Goal: Information Seeking & Learning: Learn about a topic

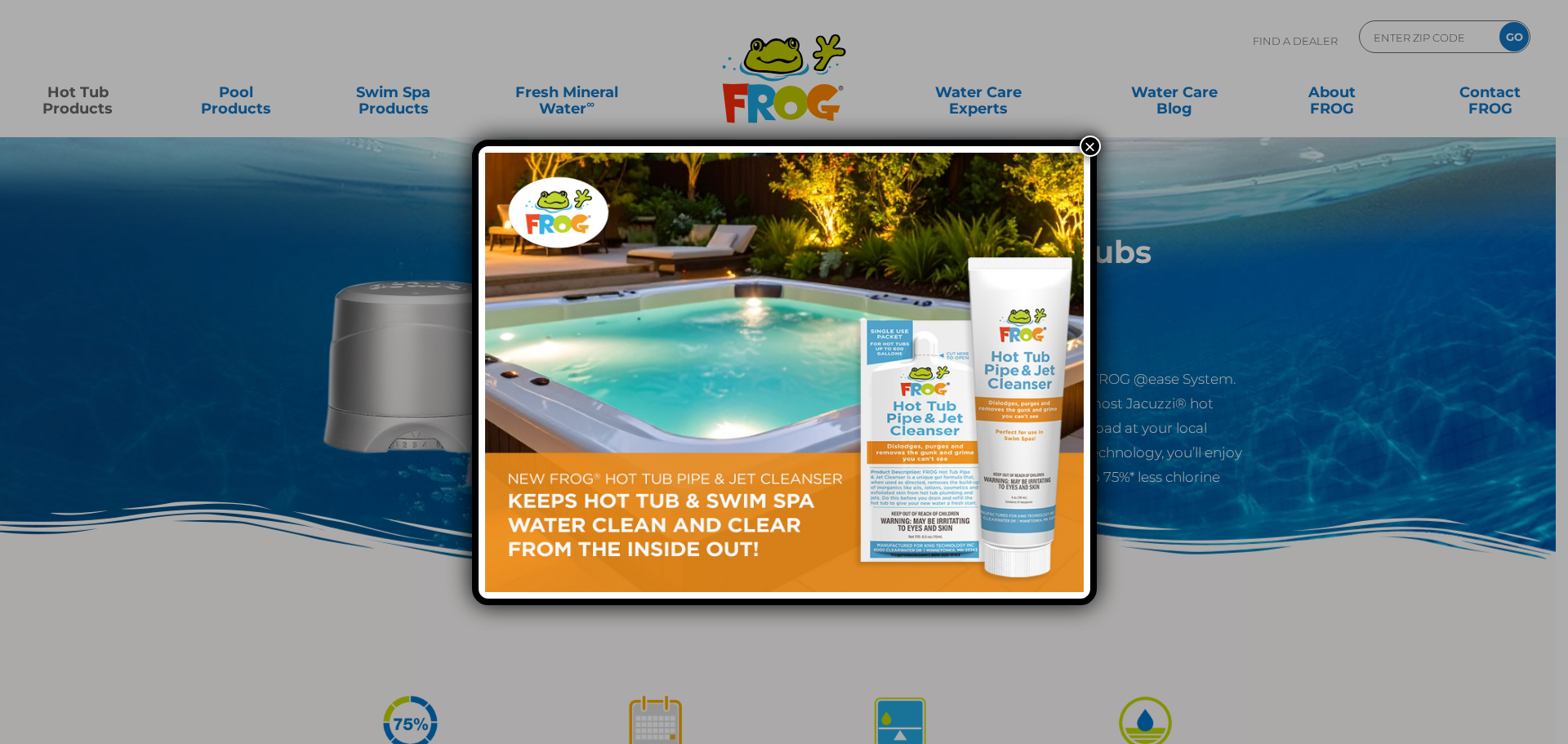
click at [1092, 146] on button "×" at bounding box center [1090, 146] width 21 height 21
